Goal: Information Seeking & Learning: Learn about a topic

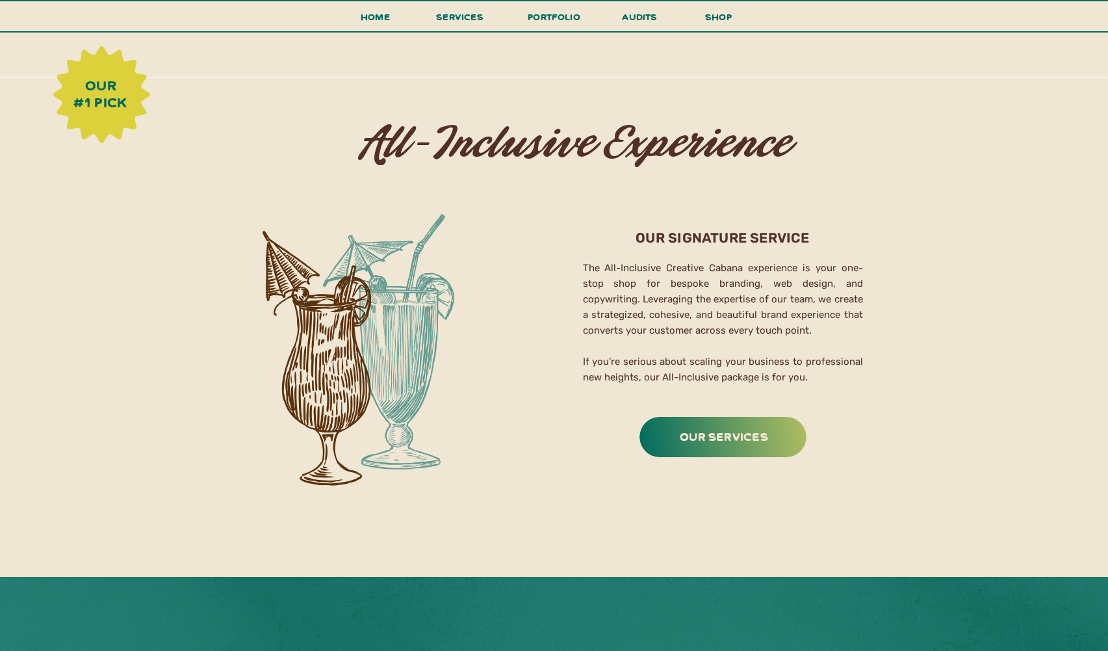
scroll to position [2036, 0]
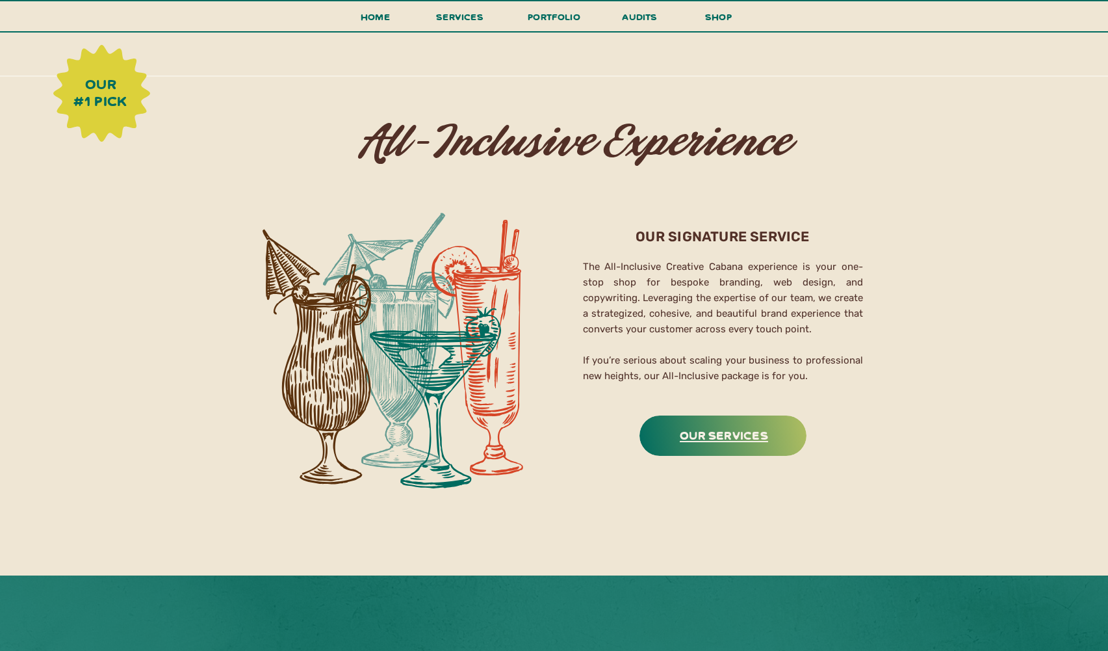
click at [727, 439] on h3 "Our Services" at bounding box center [724, 434] width 163 height 20
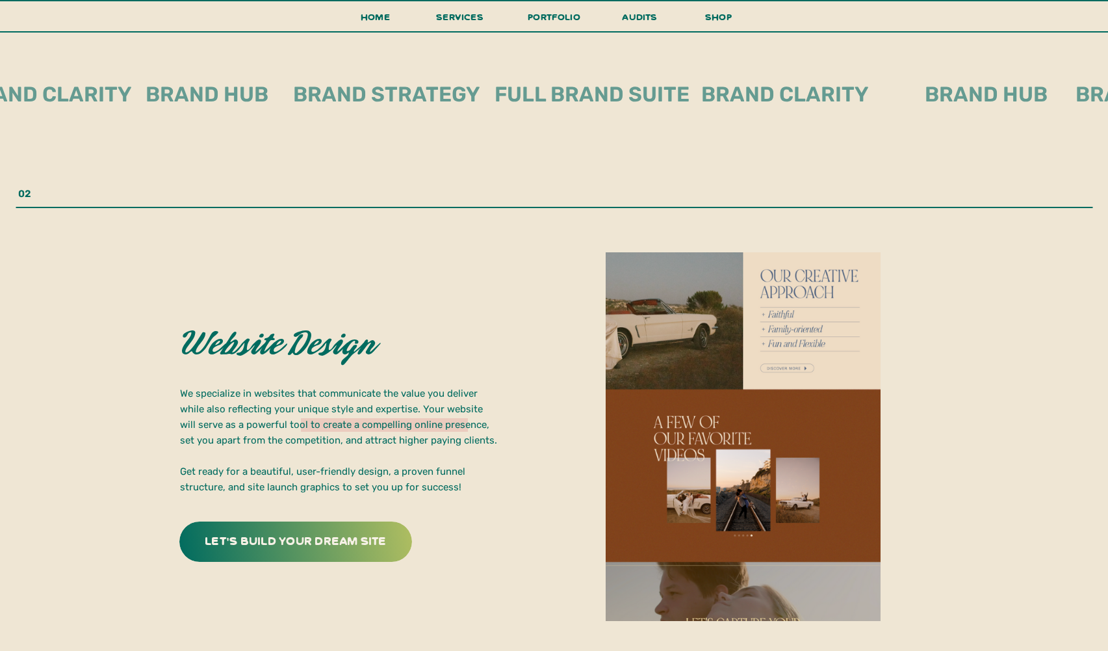
scroll to position [2284, 0]
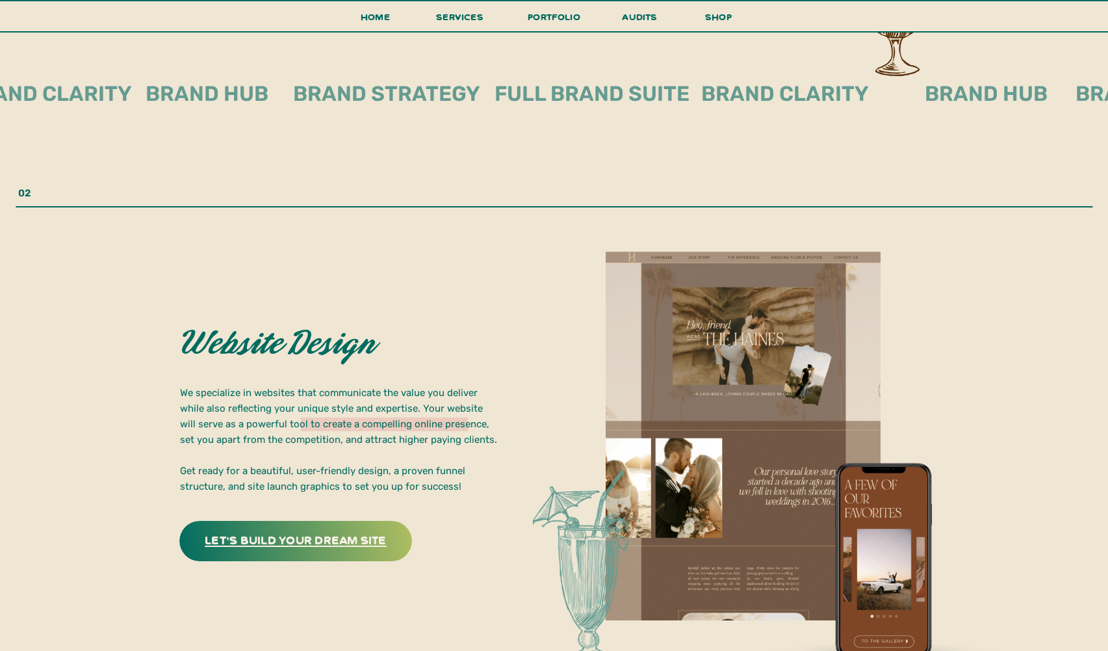
click at [272, 537] on h3 "let's build your dream site" at bounding box center [295, 539] width 203 height 20
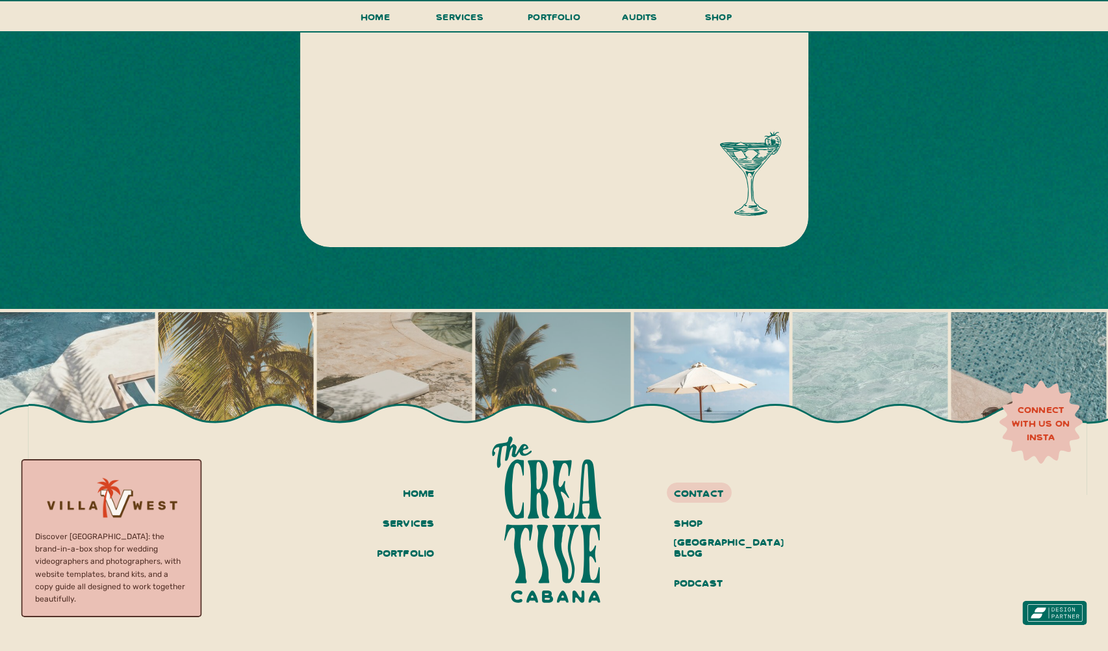
scroll to position [717, 0]
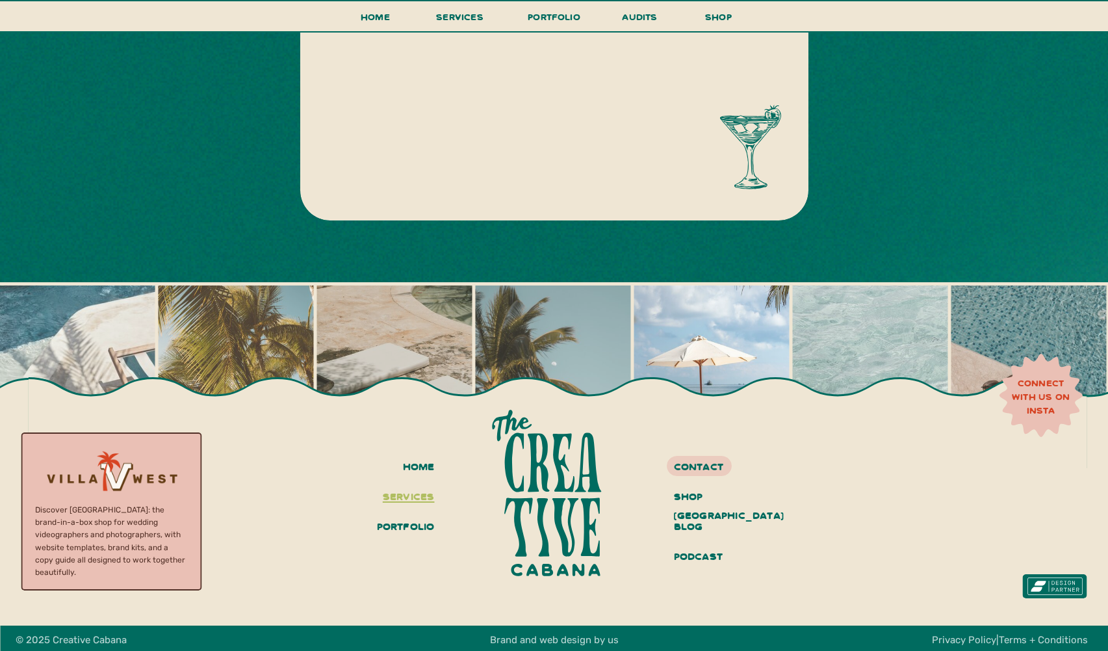
click at [390, 497] on h3 "services" at bounding box center [406, 497] width 57 height 22
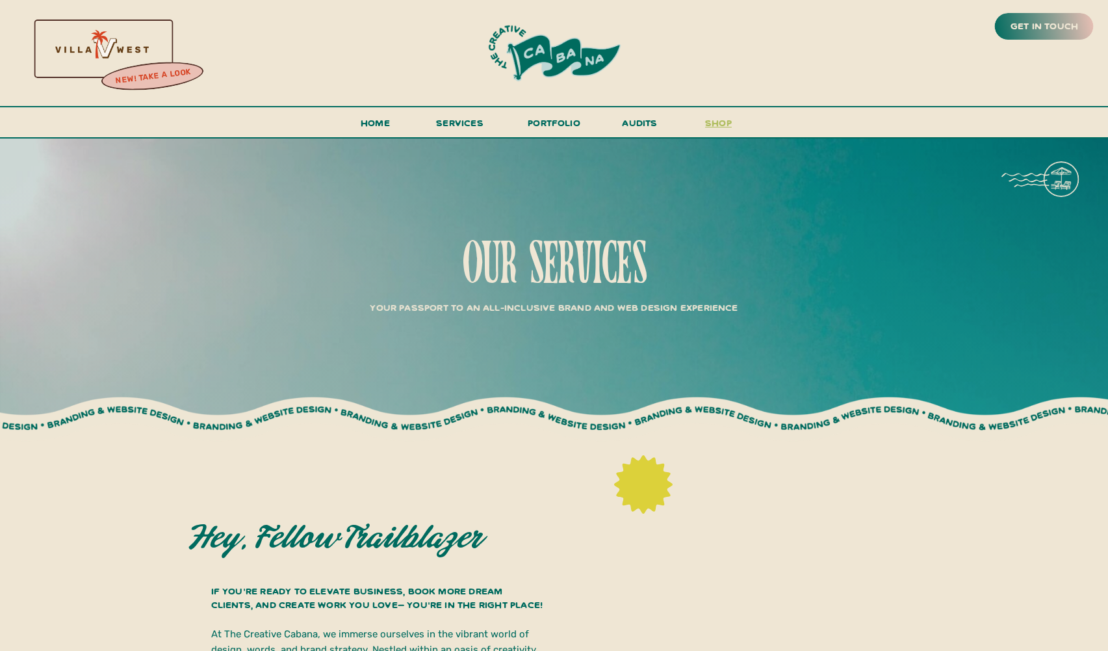
click at [713, 126] on h3 "shop" at bounding box center [719, 125] width 62 height 23
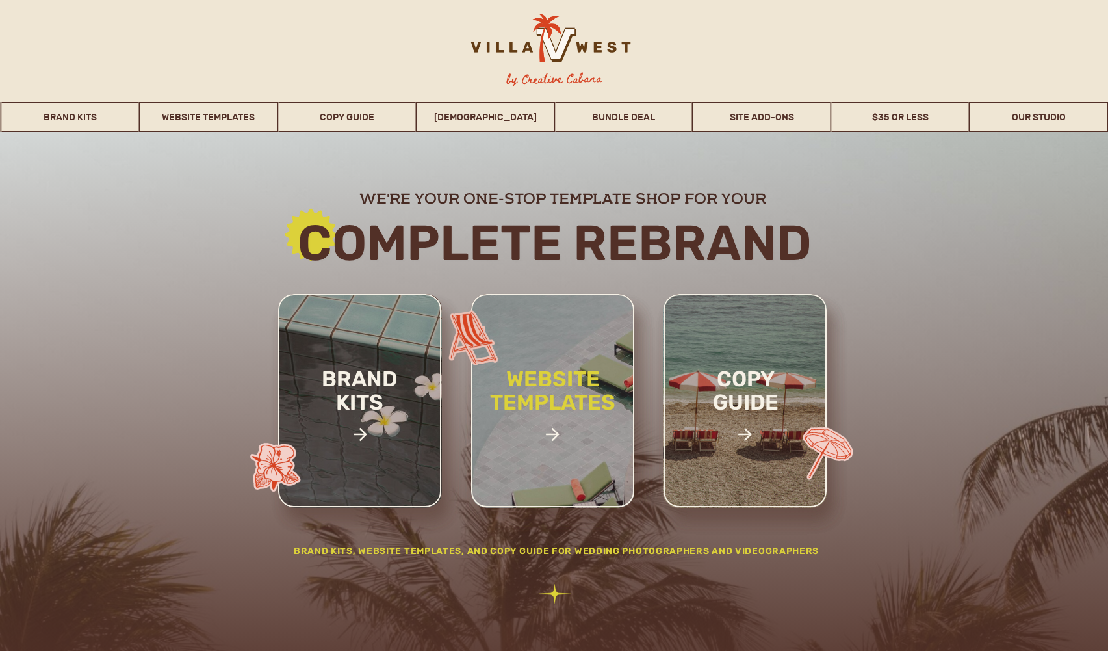
click at [558, 413] on h2 "website templates" at bounding box center [553, 404] width 170 height 75
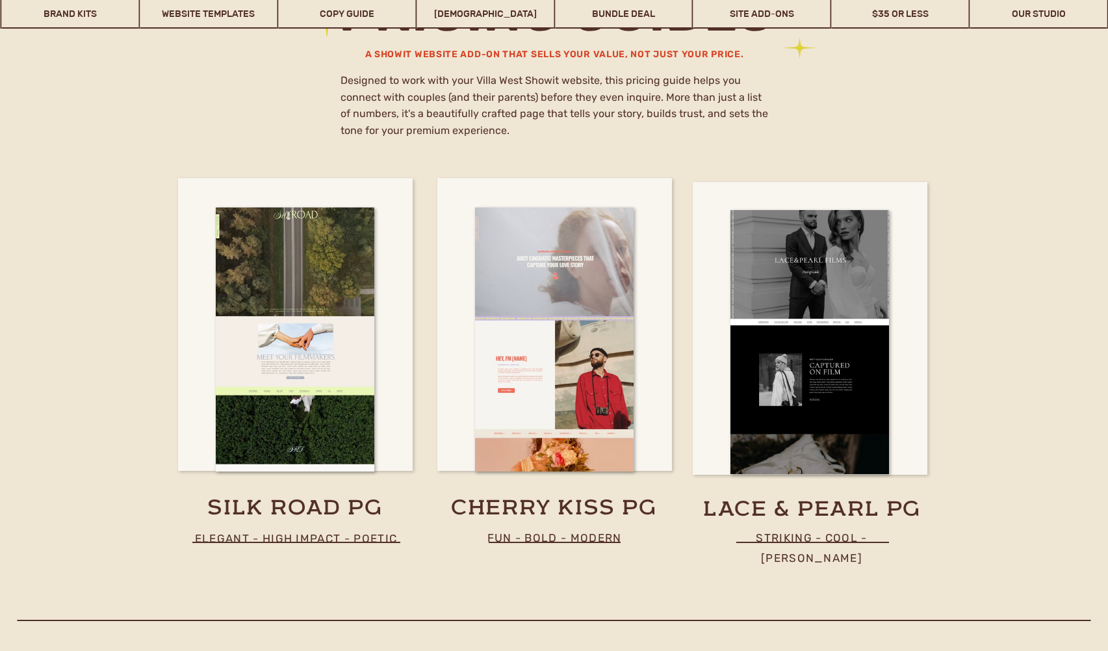
scroll to position [7540, 0]
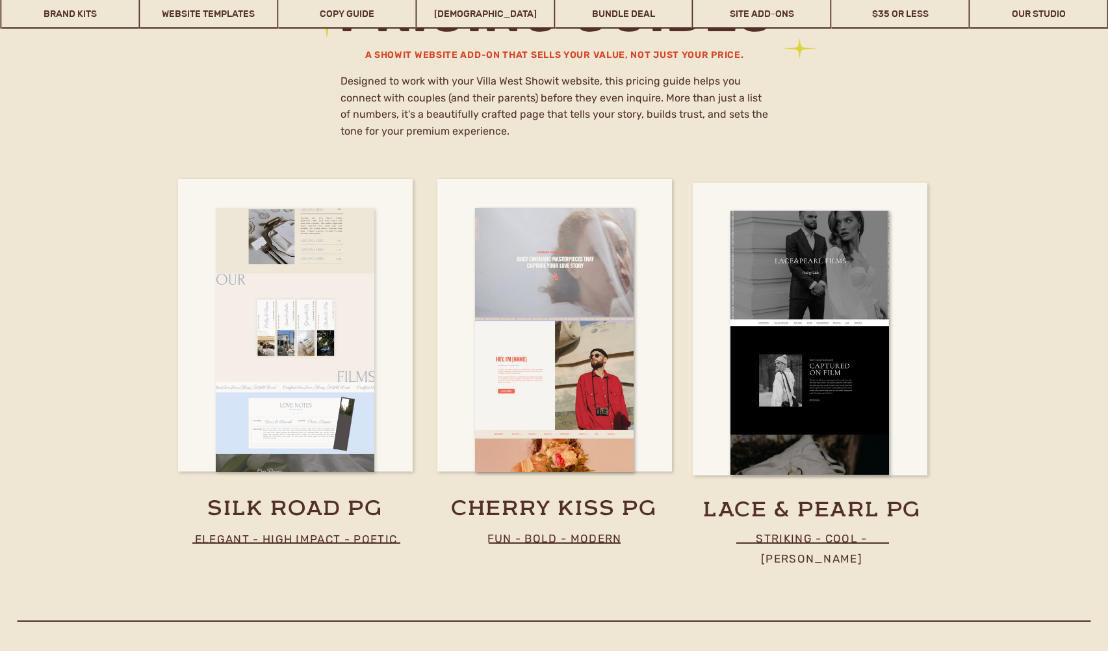
click at [300, 409] on div at bounding box center [295, 340] width 159 height 264
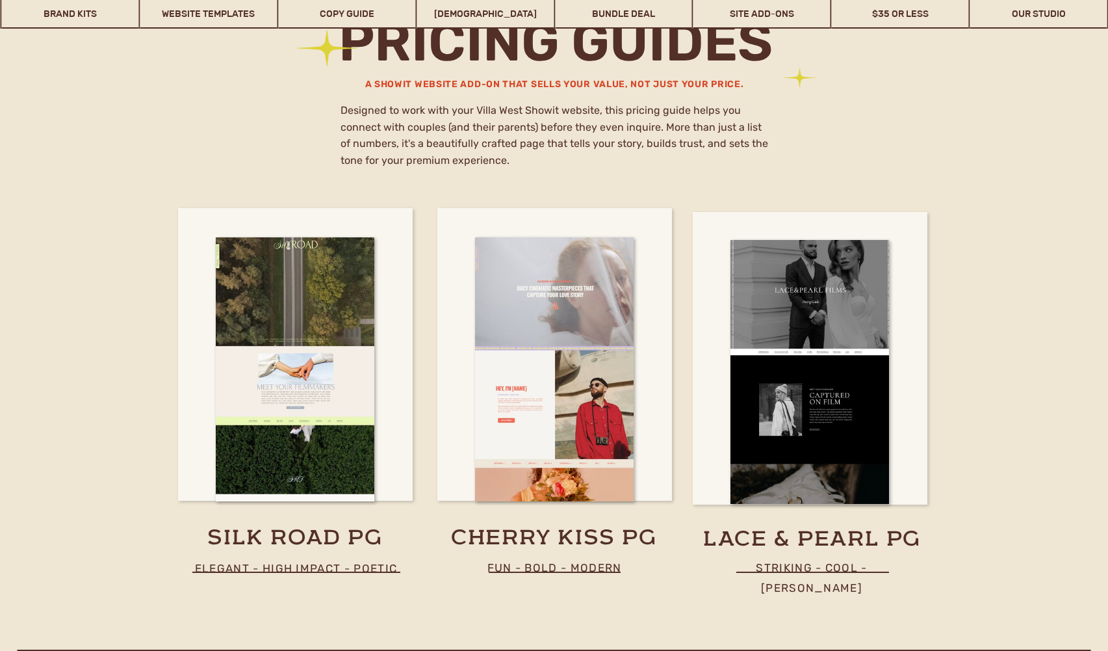
scroll to position [7511, 0]
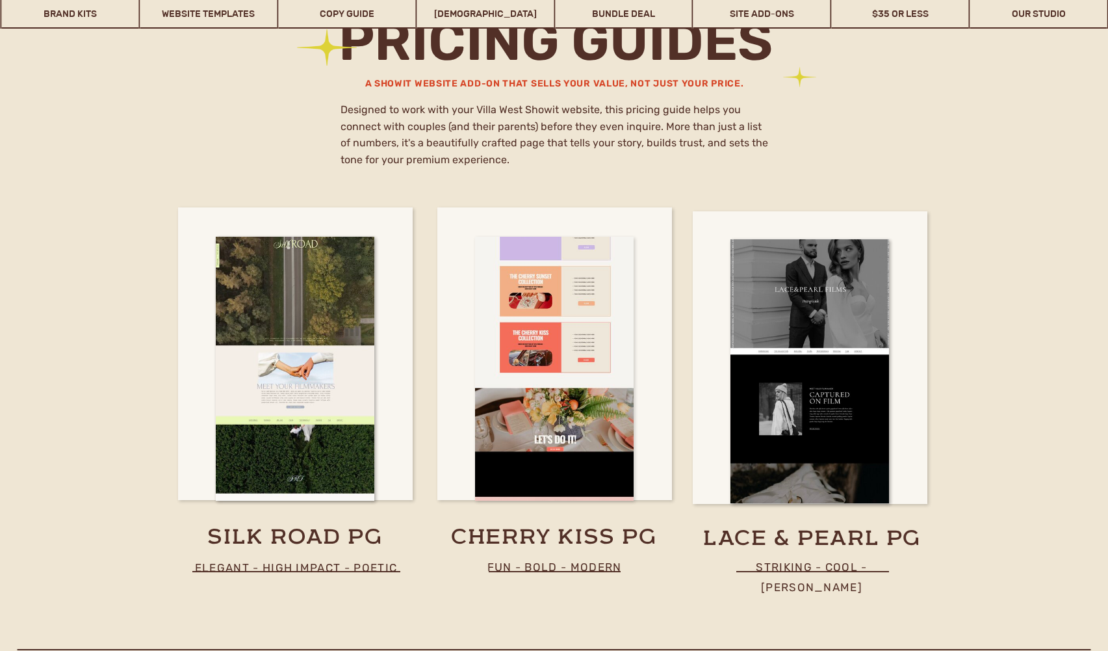
click at [580, 485] on div at bounding box center [554, 369] width 159 height 264
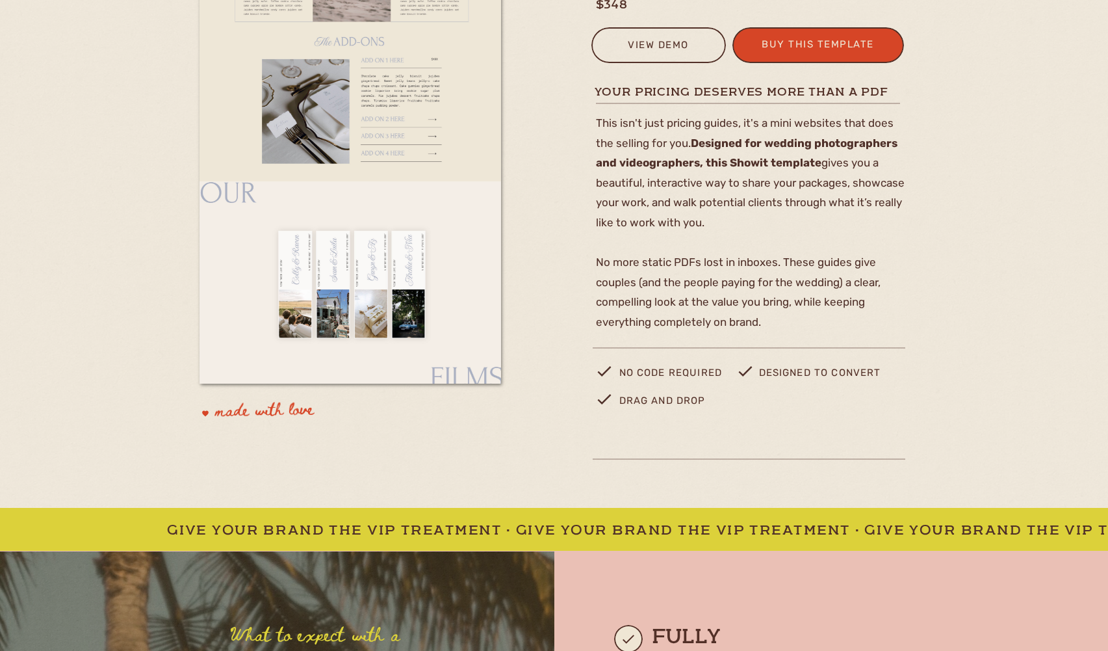
scroll to position [21, 0]
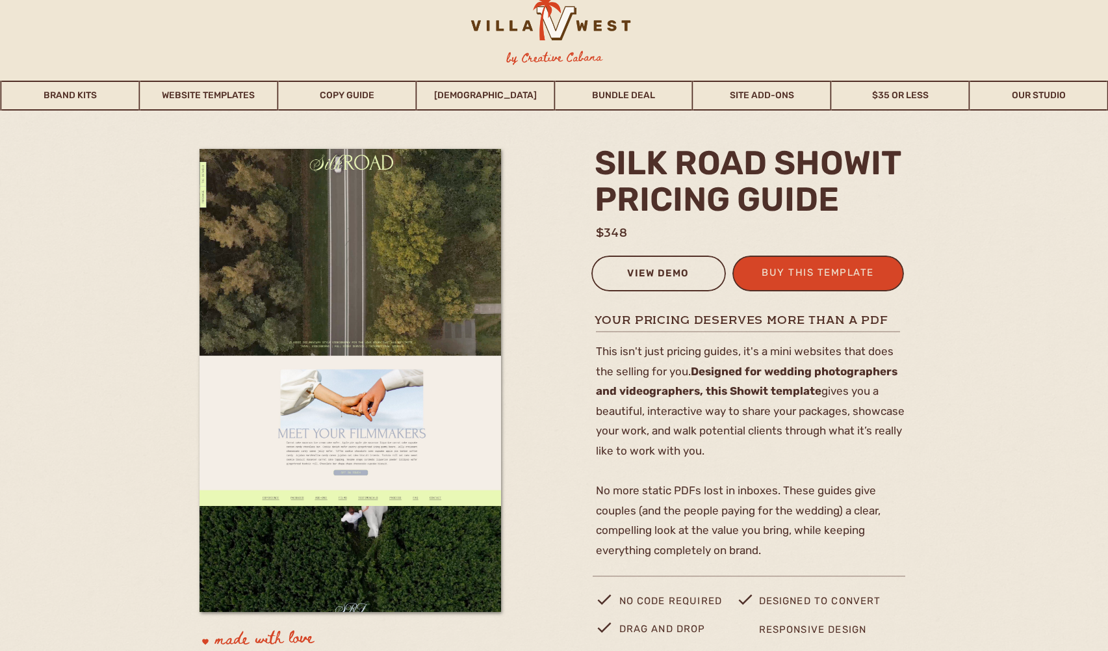
click at [681, 270] on div "view demo" at bounding box center [659, 275] width 118 height 21
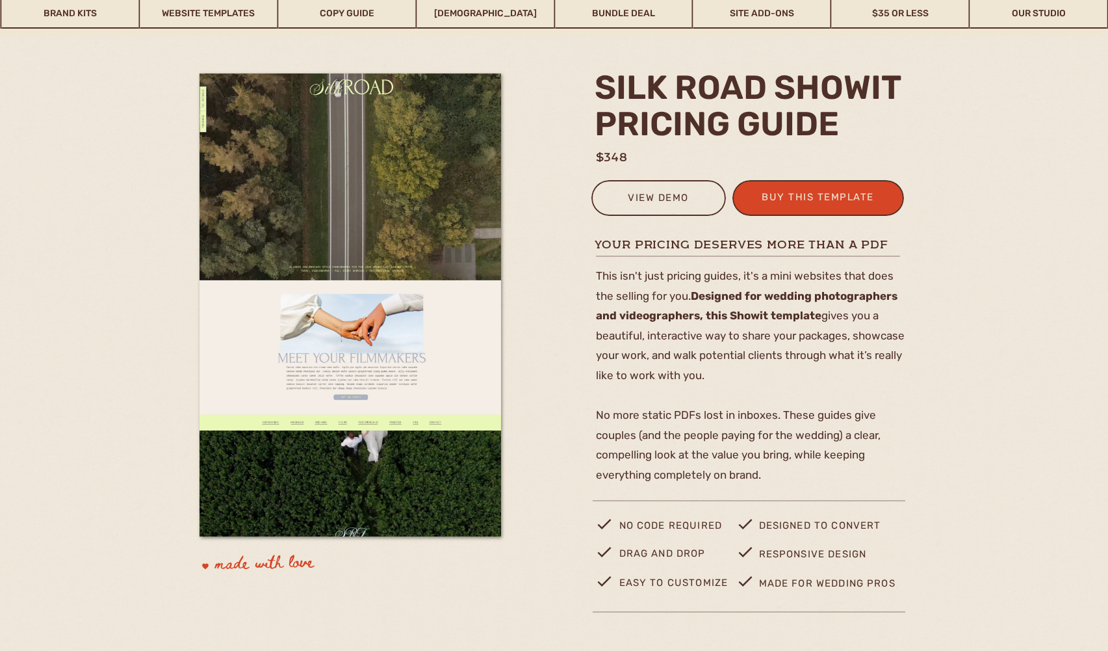
scroll to position [0, 0]
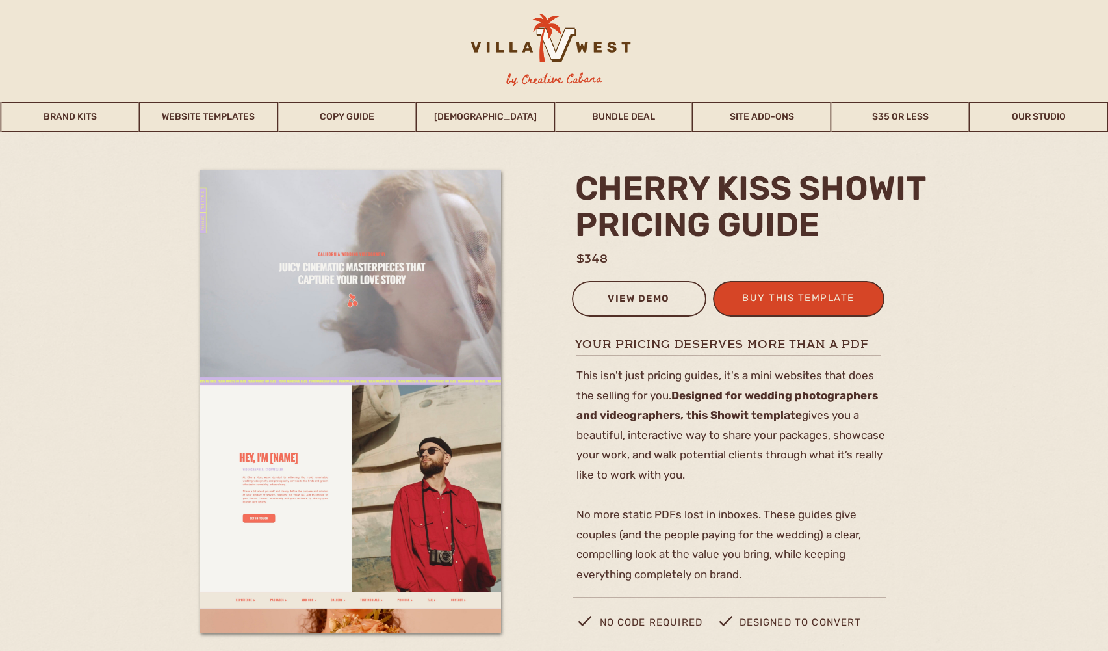
click at [632, 298] on div "view demo" at bounding box center [639, 300] width 118 height 21
